Goal: Check status: Check status

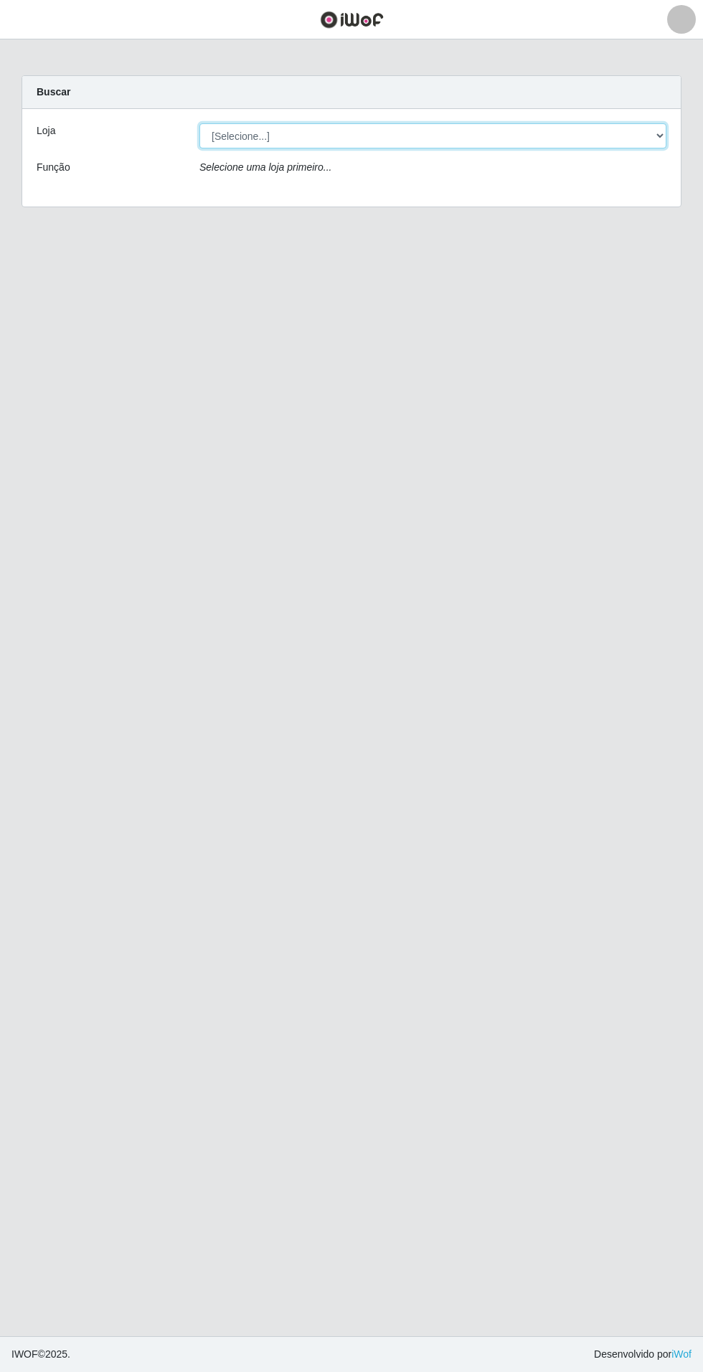
click at [637, 142] on select "[Selecione...] Atacado Vem - Loja 31 [GEOGRAPHIC_DATA]" at bounding box center [432, 135] width 467 height 25
select select "437"
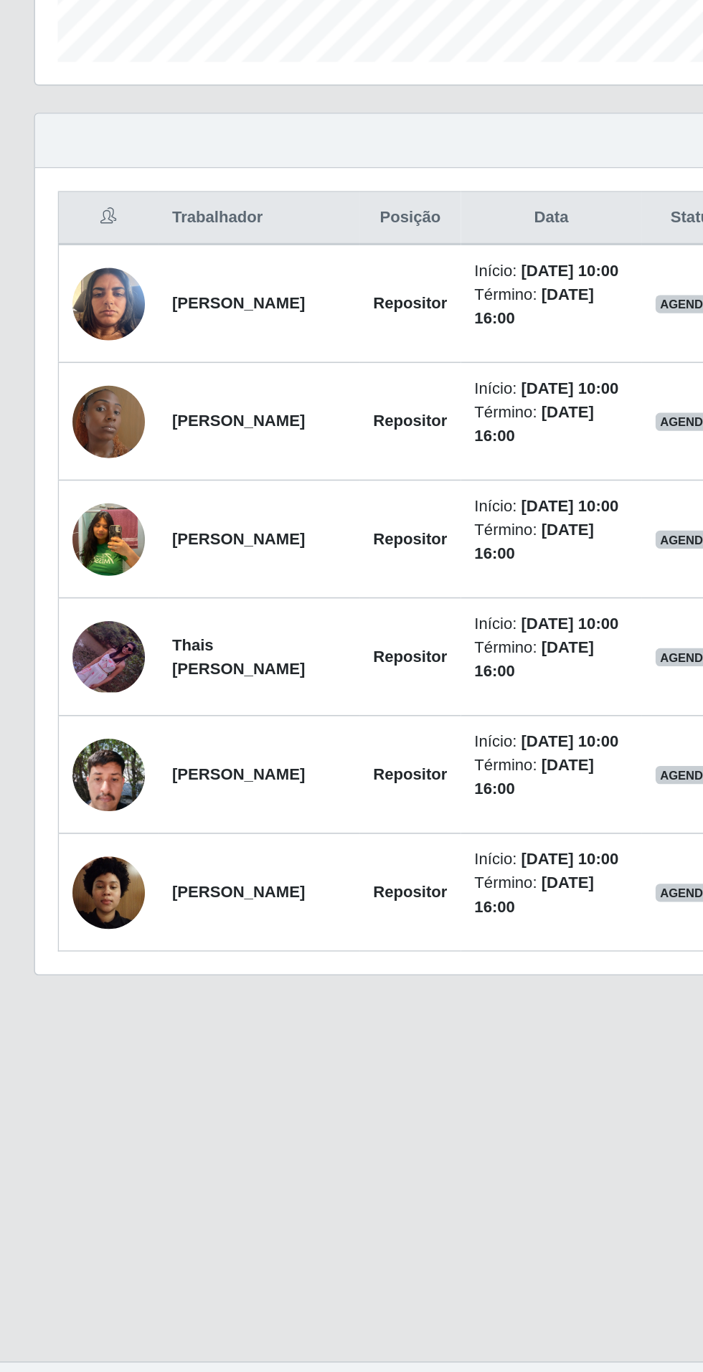
click at [78, 1069] on img at bounding box center [69, 1038] width 46 height 61
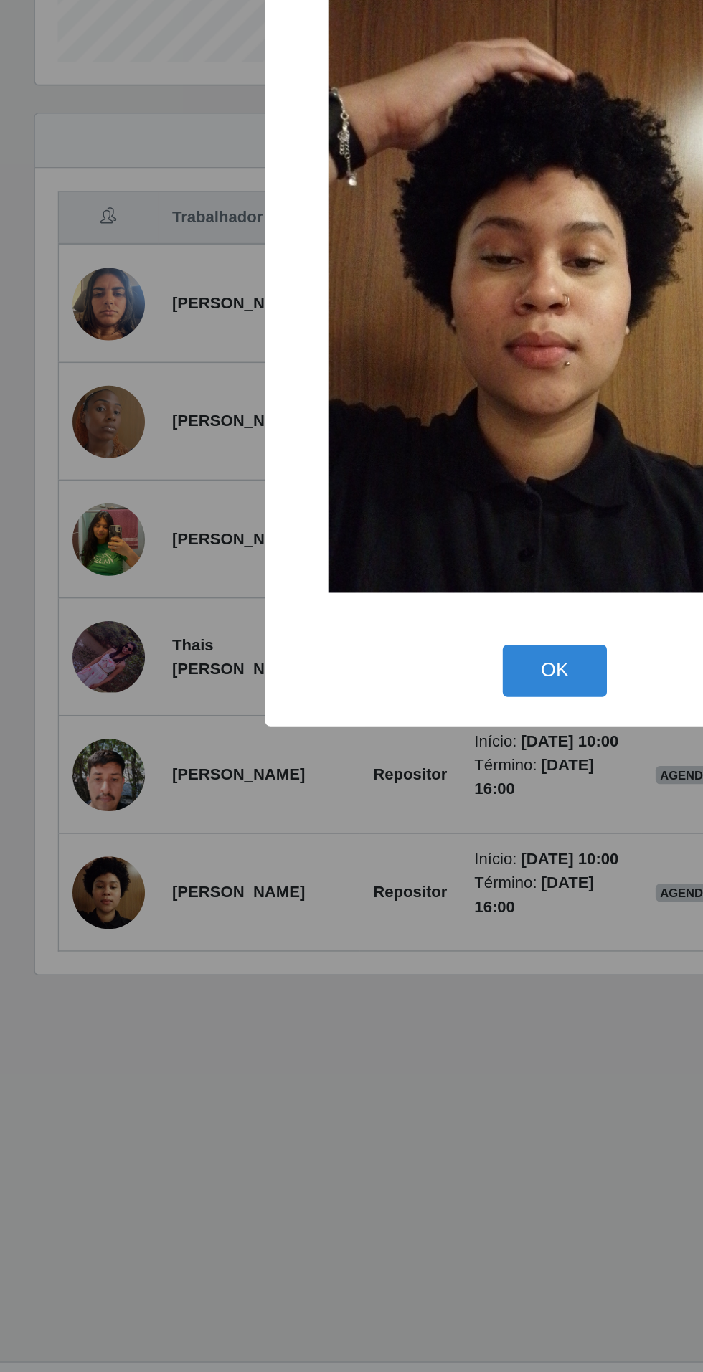
click at [356, 916] on button "OK" at bounding box center [351, 899] width 67 height 34
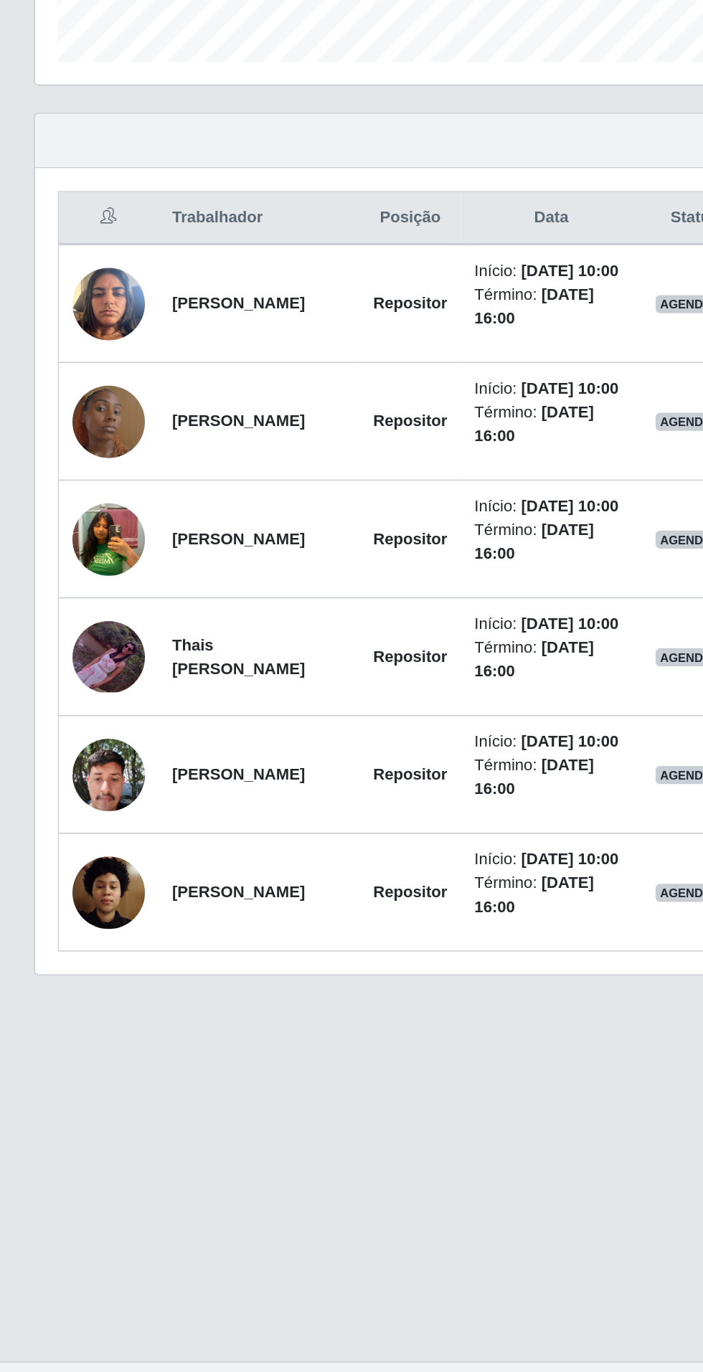
click at [67, 845] on img at bounding box center [69, 815] width 46 height 60
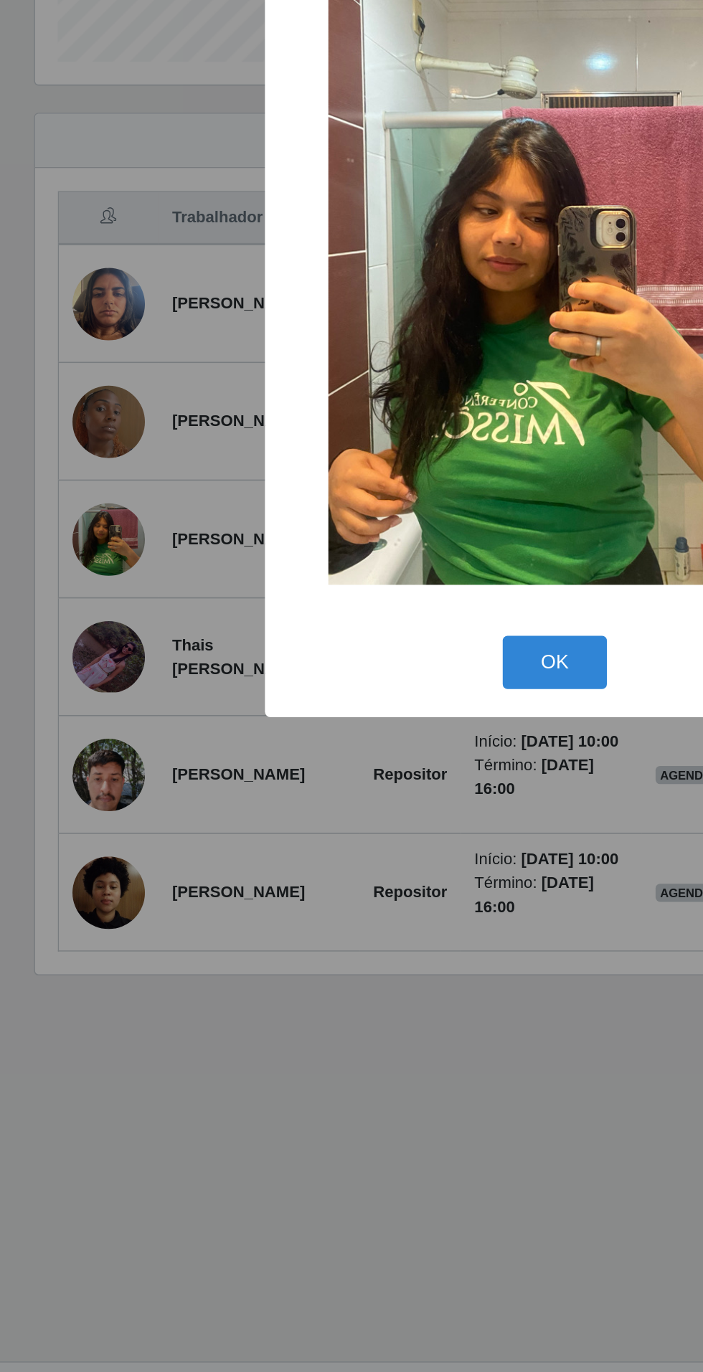
click at [352, 910] on button "OK" at bounding box center [351, 893] width 67 height 34
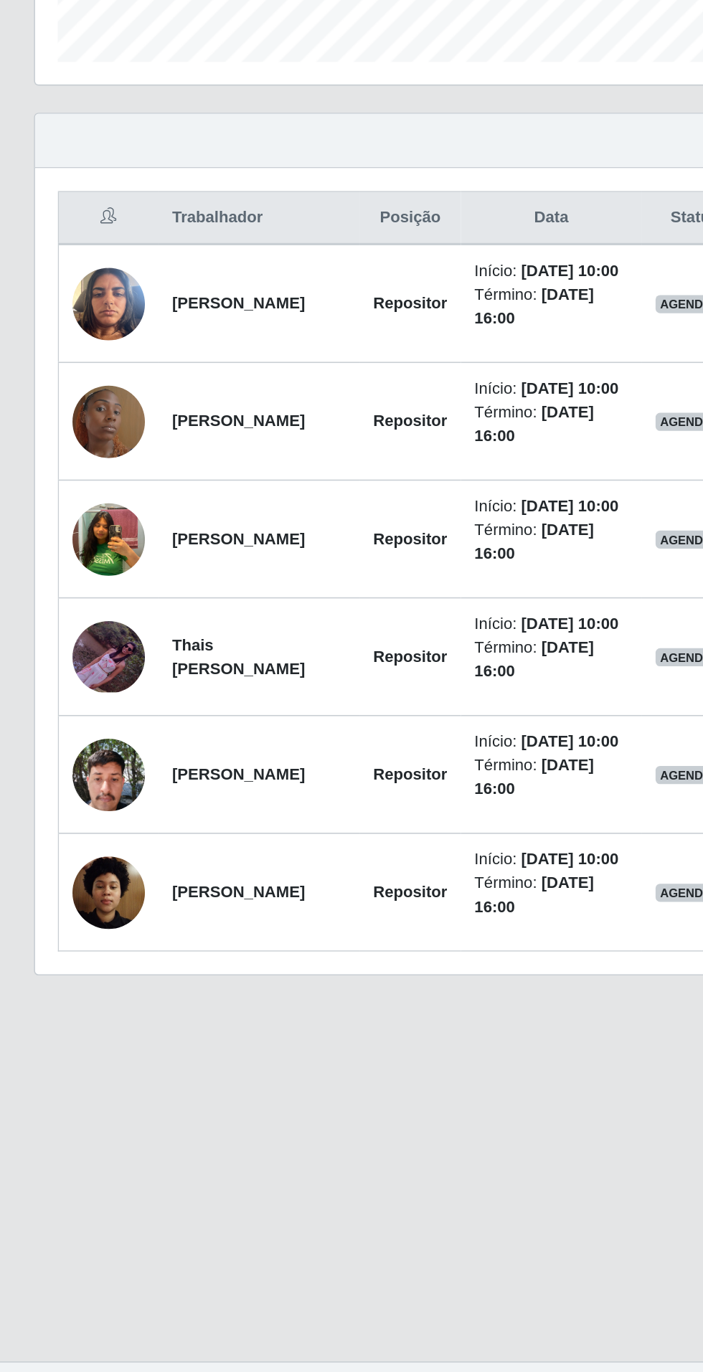
click at [76, 764] on img at bounding box center [69, 741] width 46 height 82
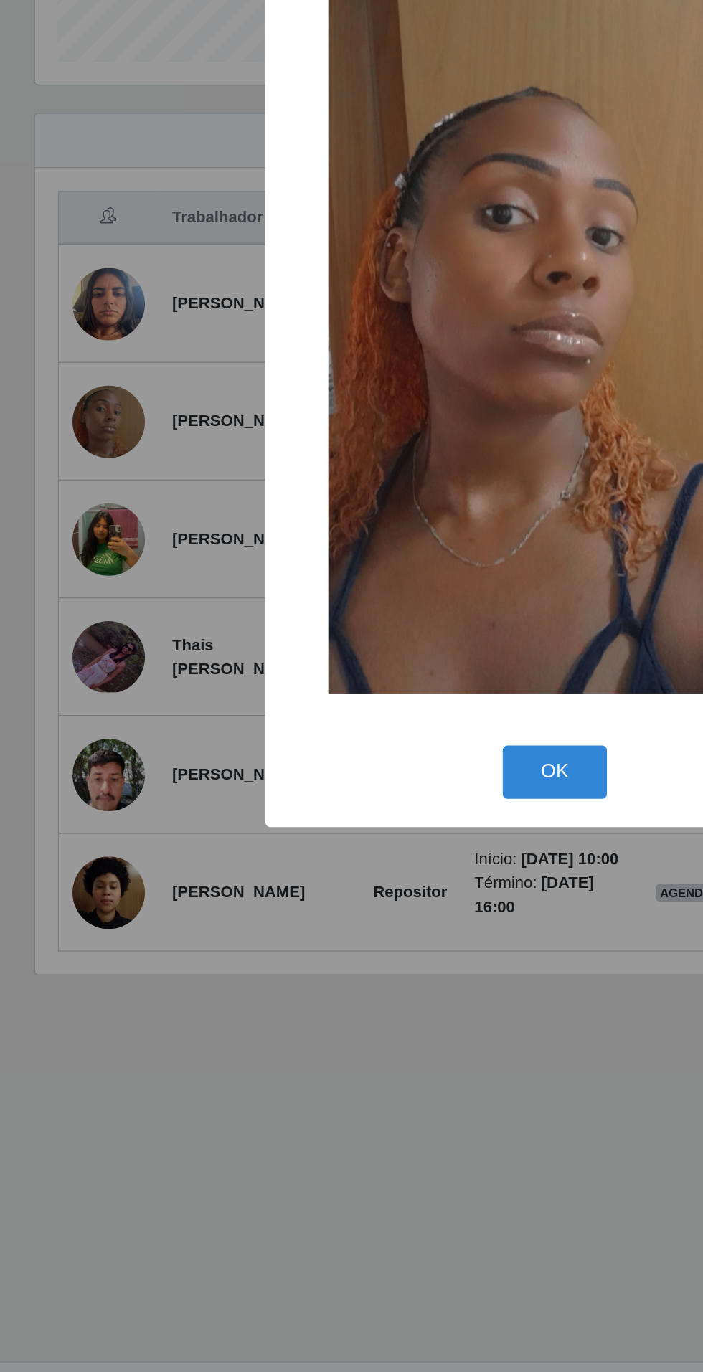
click at [355, 980] on button "OK" at bounding box center [351, 963] width 67 height 34
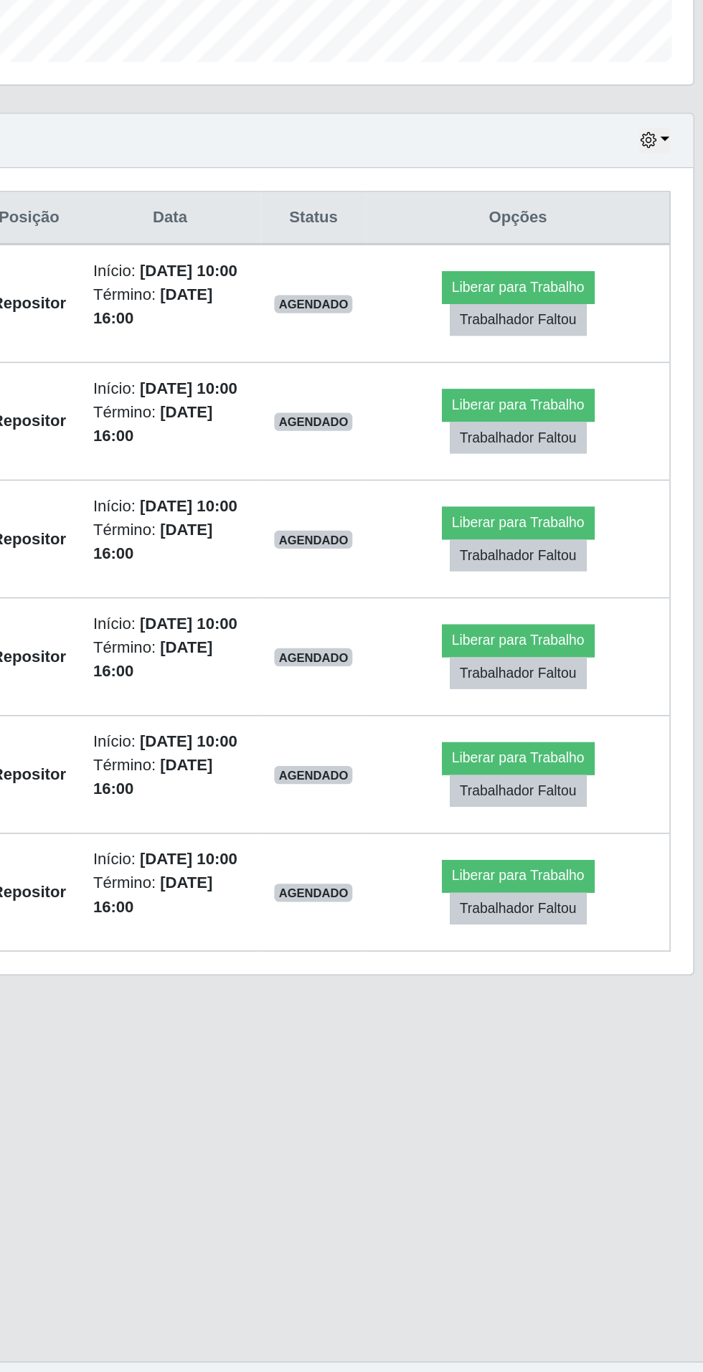
click at [680, 575] on div "Hoje 1 dia 3 dias 1 Semana Não encerrados" at bounding box center [351, 563] width 658 height 34
click at [663, 560] on button "button" at bounding box center [656, 562] width 20 height 16
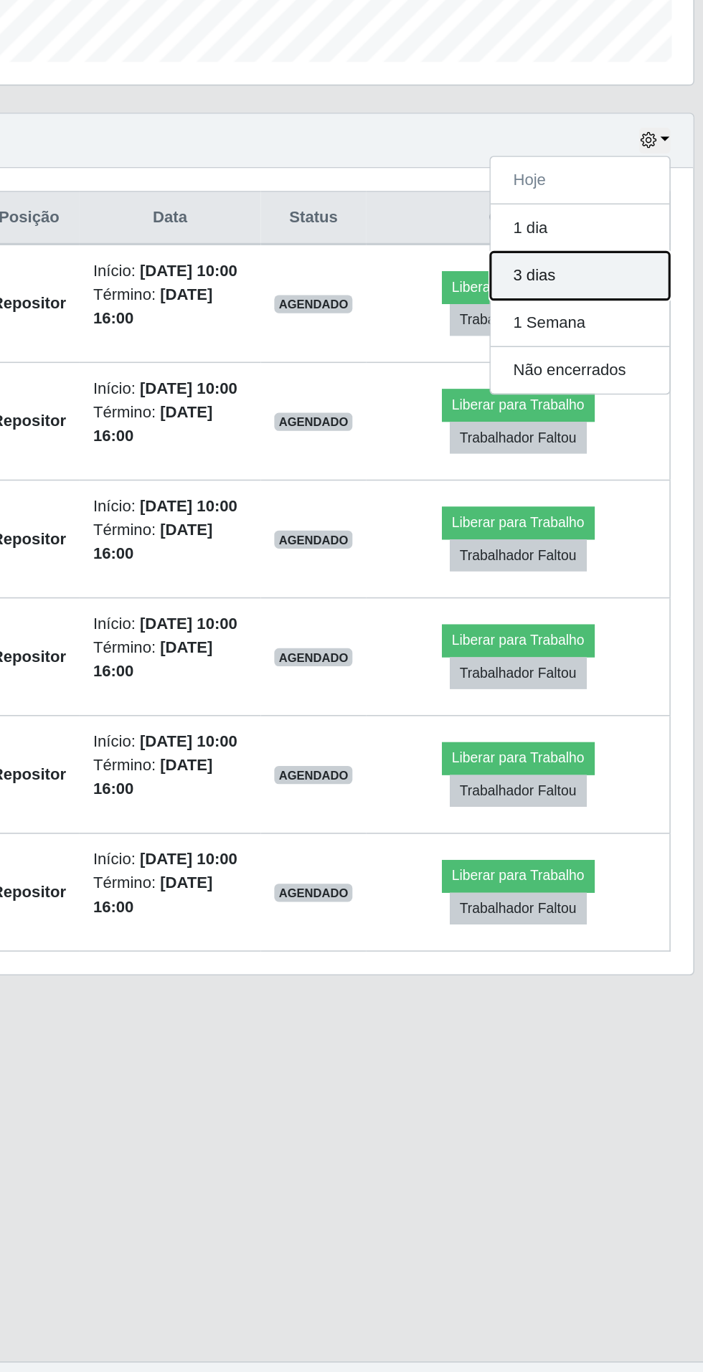
click at [635, 648] on button "3 dias" at bounding box center [608, 648] width 113 height 30
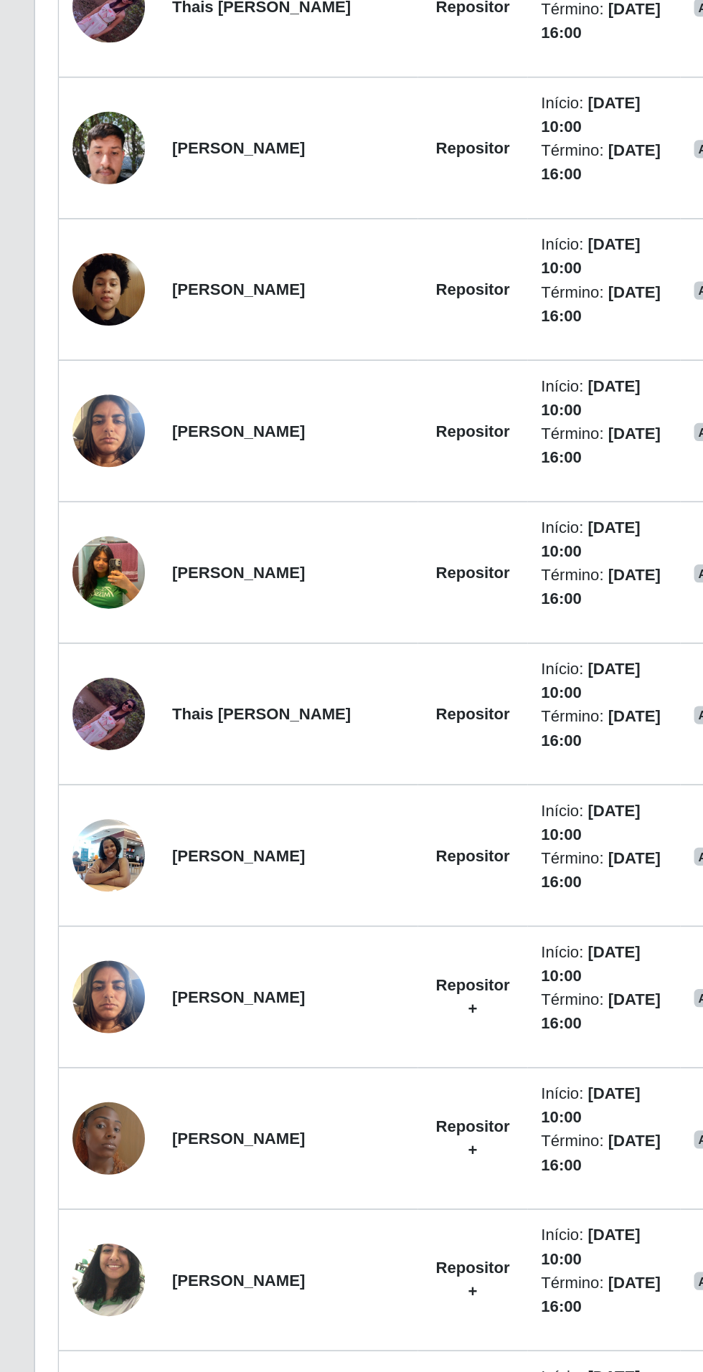
scroll to position [519, 0]
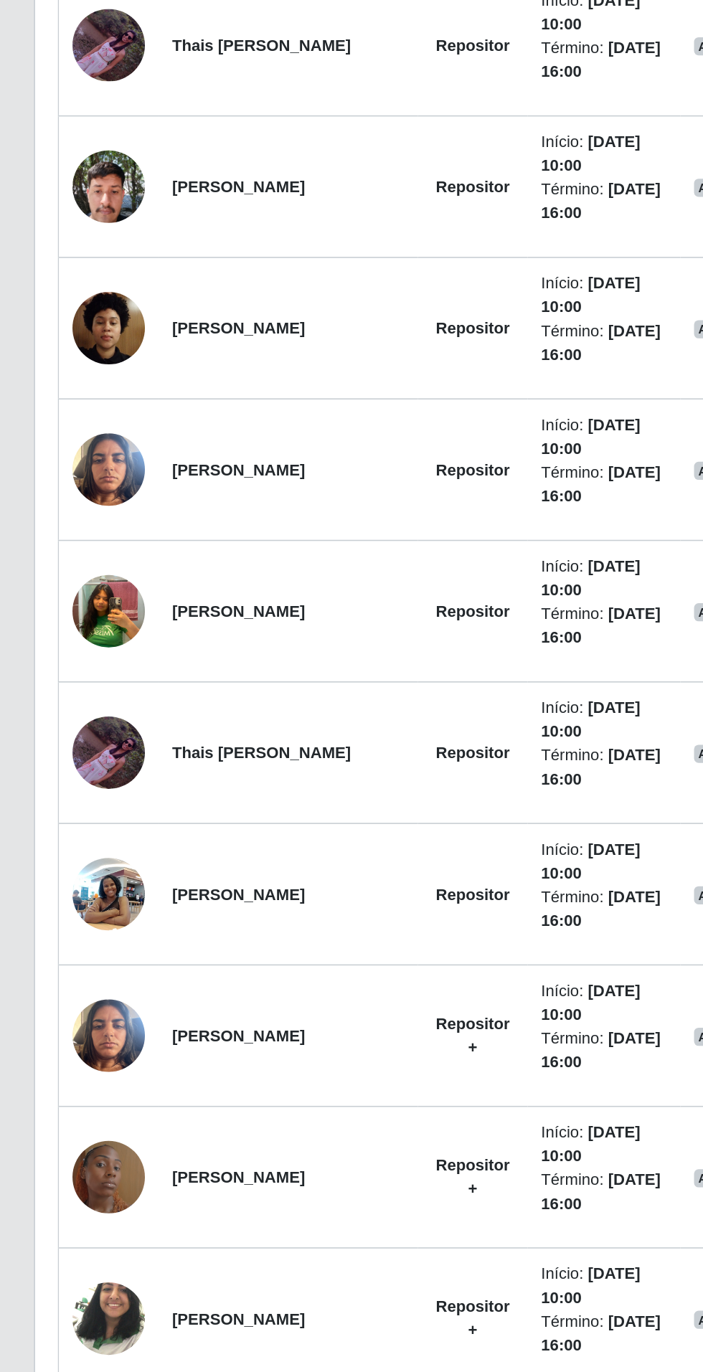
click at [73, 955] on img at bounding box center [69, 960] width 46 height 61
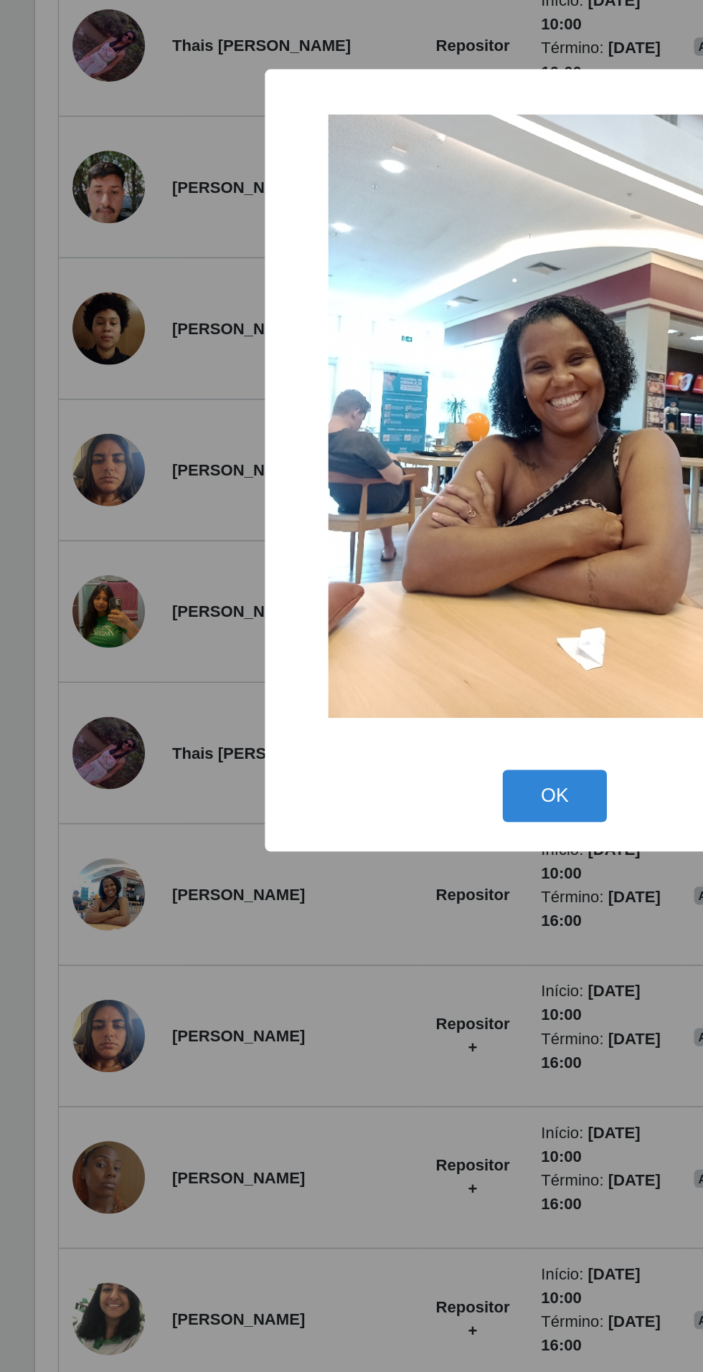
click at [247, 1050] on div "× OK Cancel" at bounding box center [351, 686] width 703 height 1372
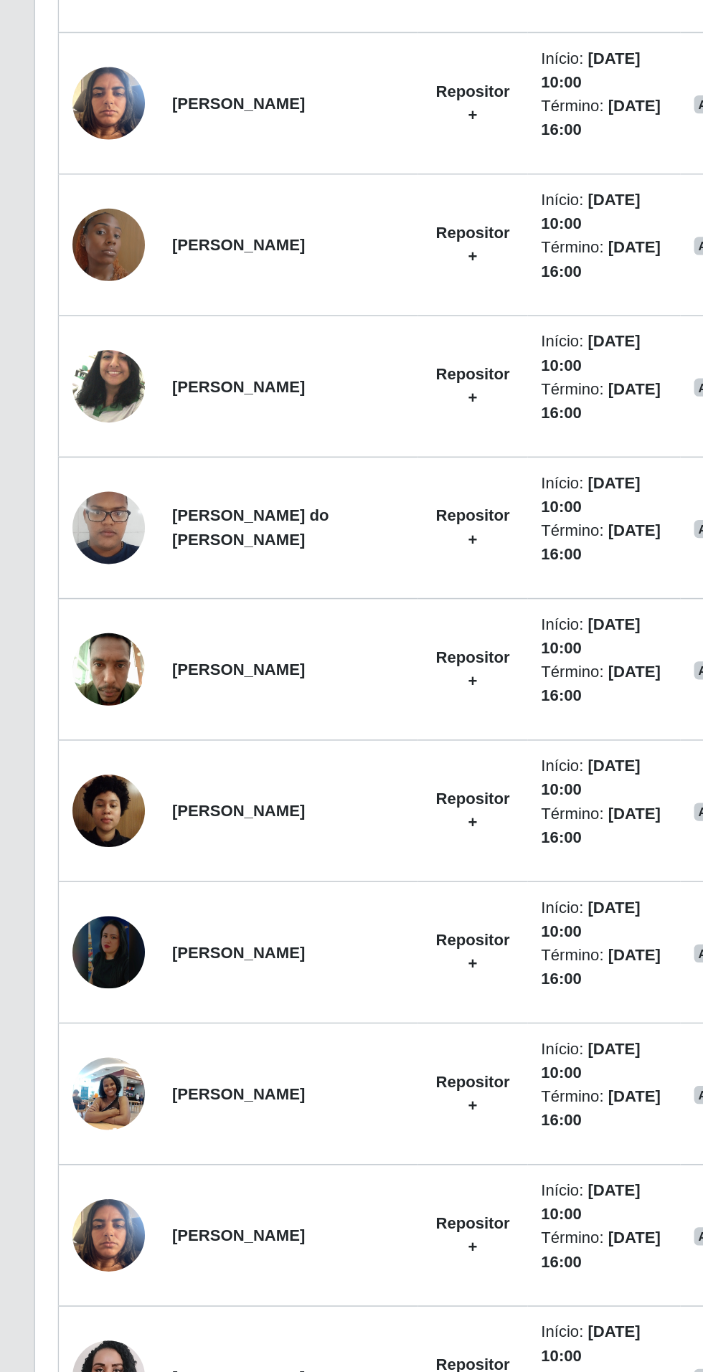
scroll to position [1045, 0]
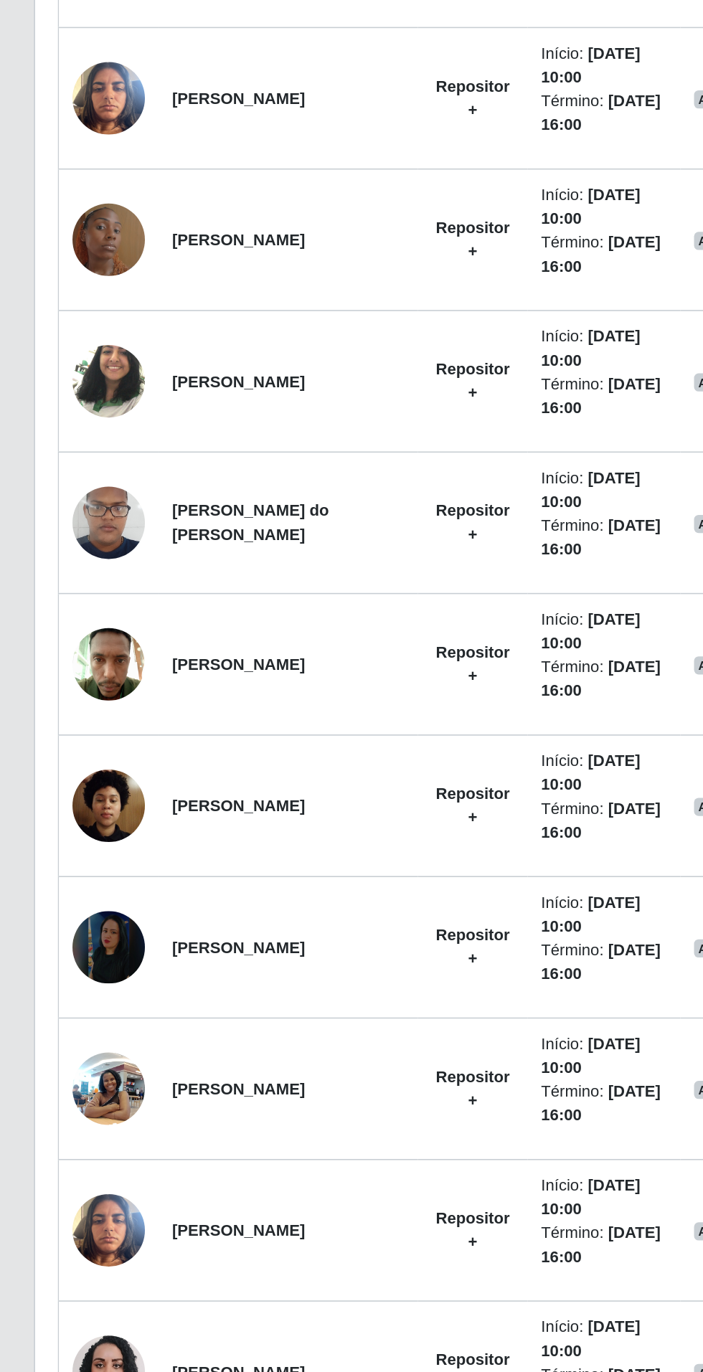
click at [74, 1054] on img at bounding box center [69, 1063] width 46 height 46
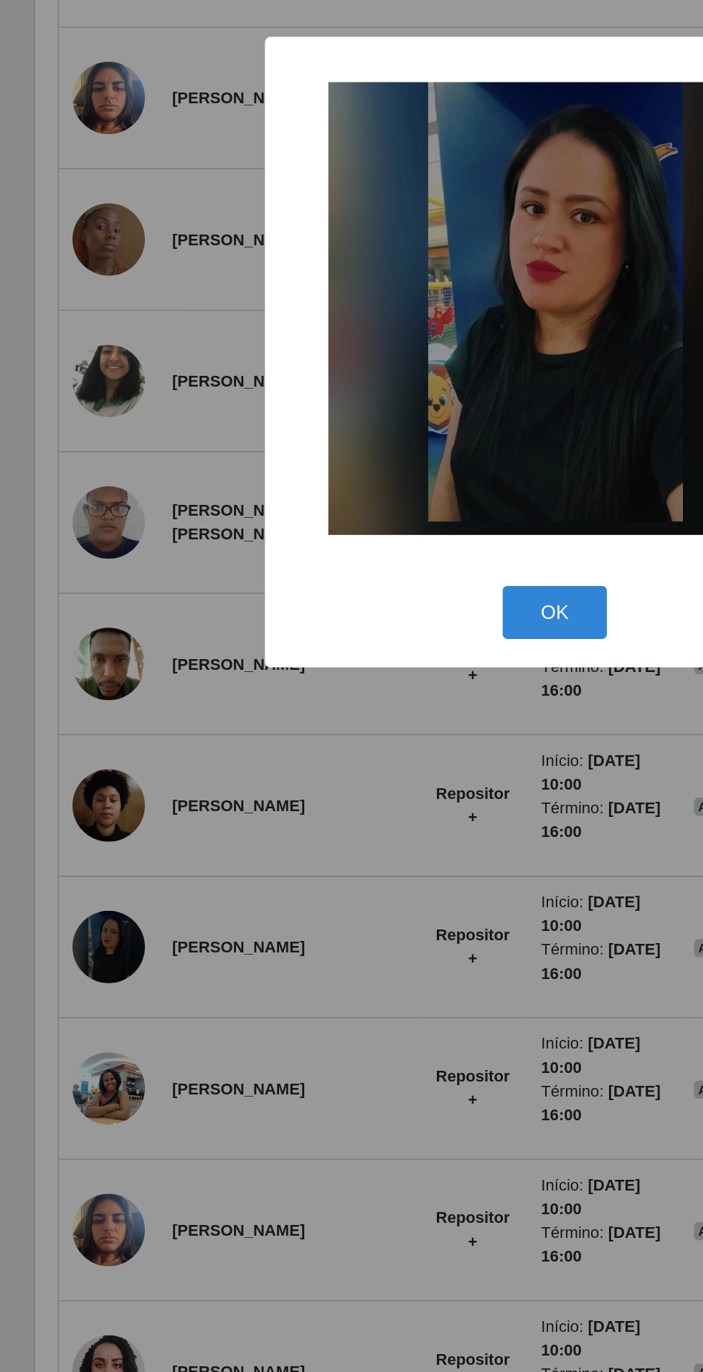
click at [249, 1028] on div "× OK Cancel" at bounding box center [351, 686] width 703 height 1372
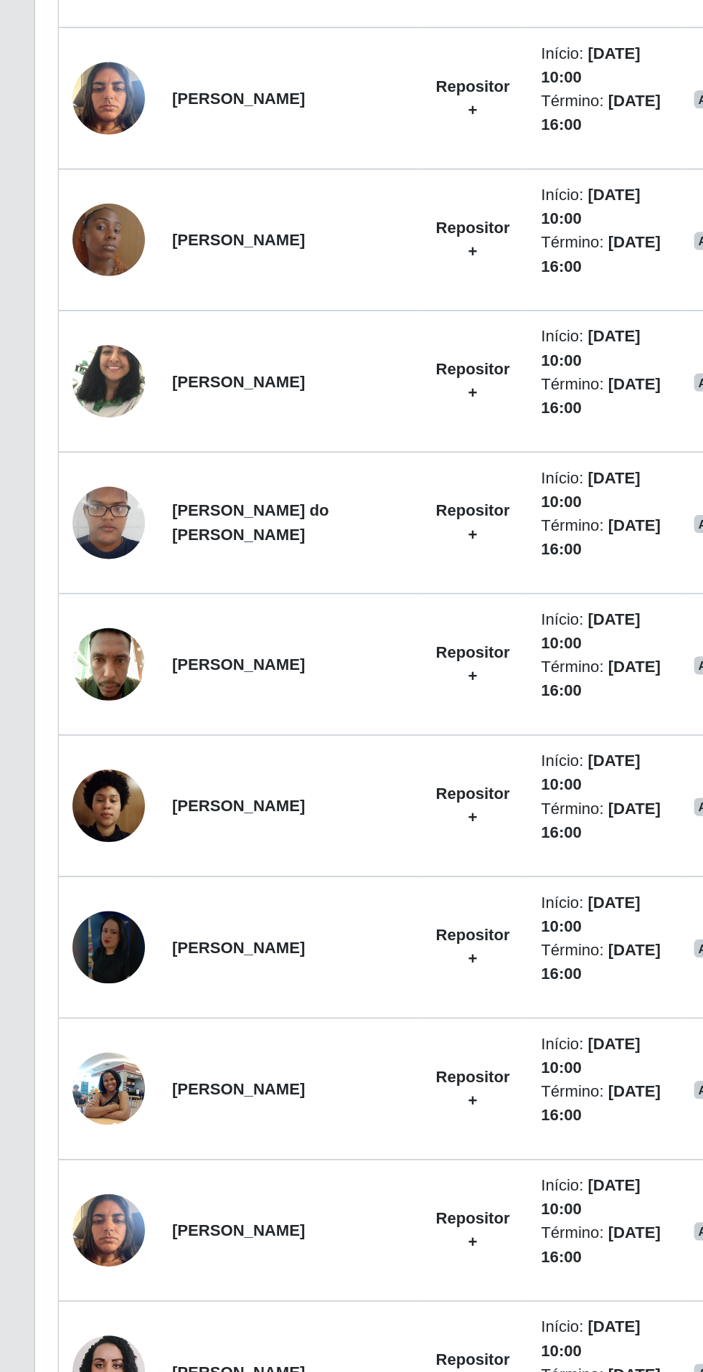
click at [62, 700] on img at bounding box center [69, 704] width 46 height 82
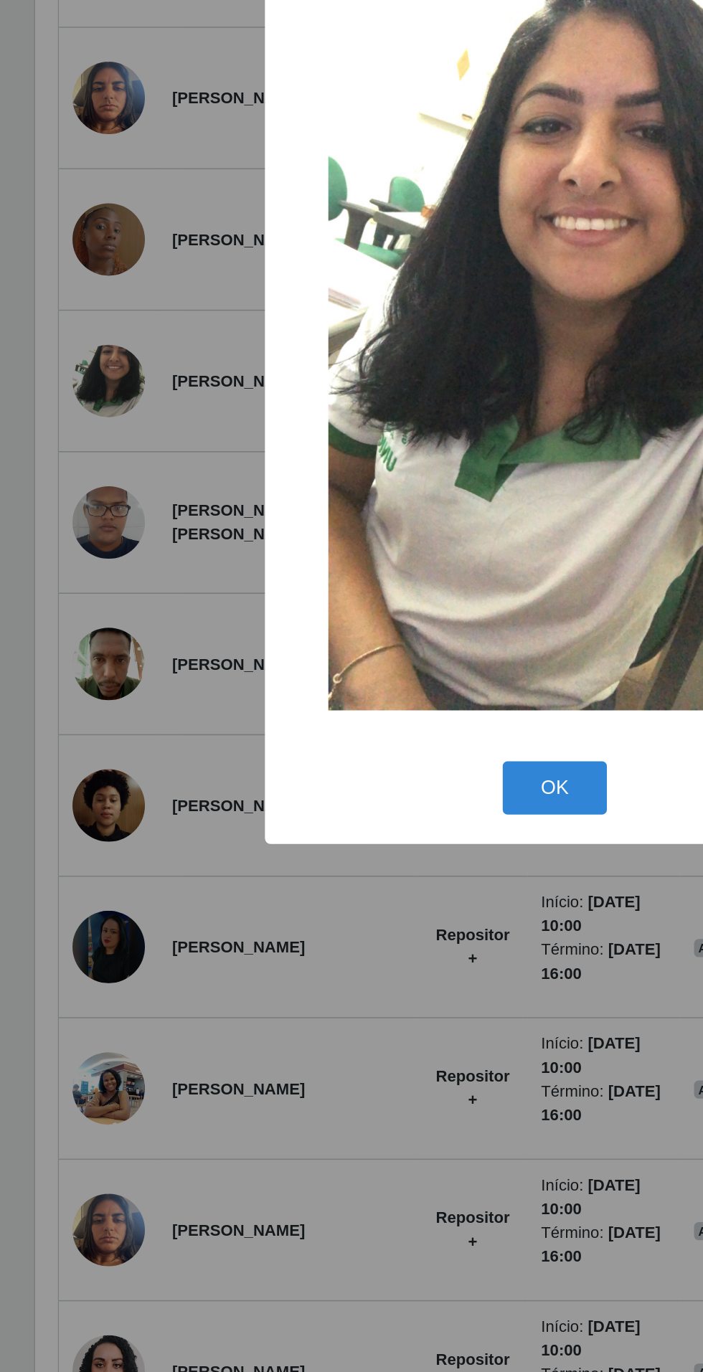
click at [237, 1128] on div "× OK Cancel" at bounding box center [351, 686] width 703 height 1372
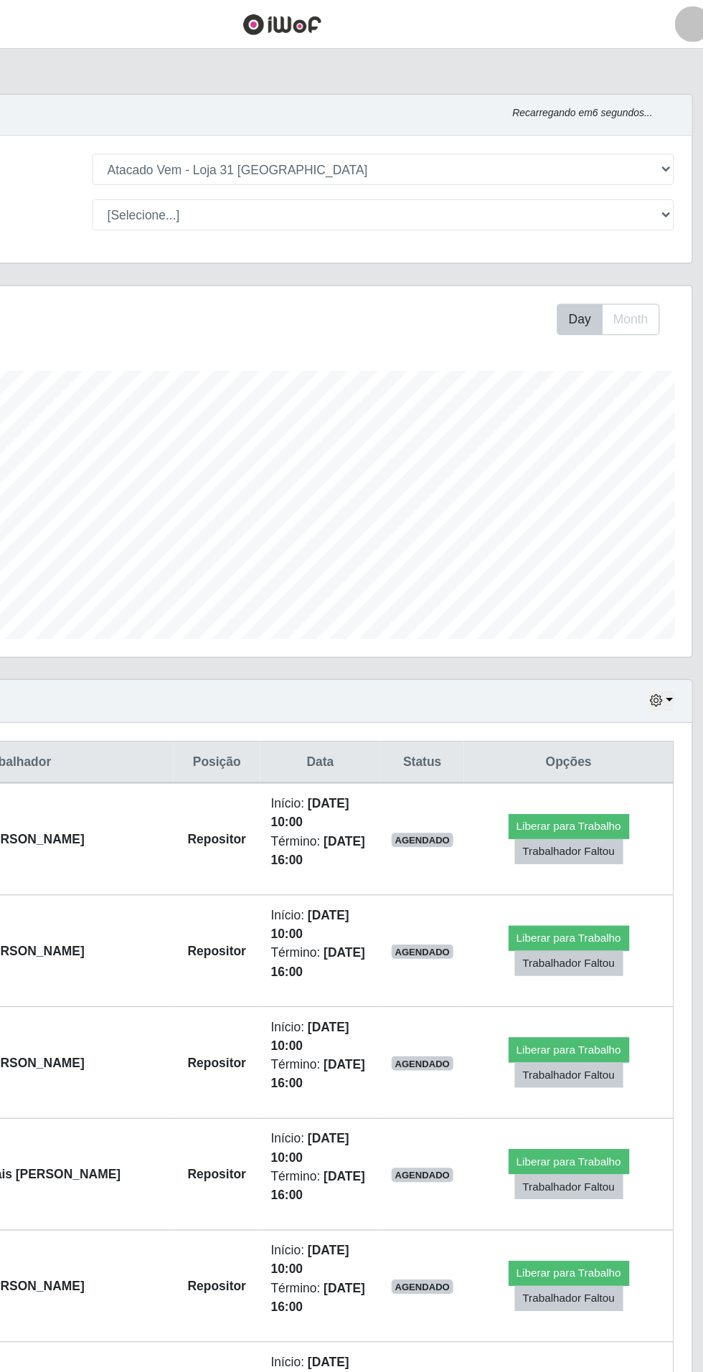
scroll to position [0, 0]
